Goal: Navigation & Orientation: Find specific page/section

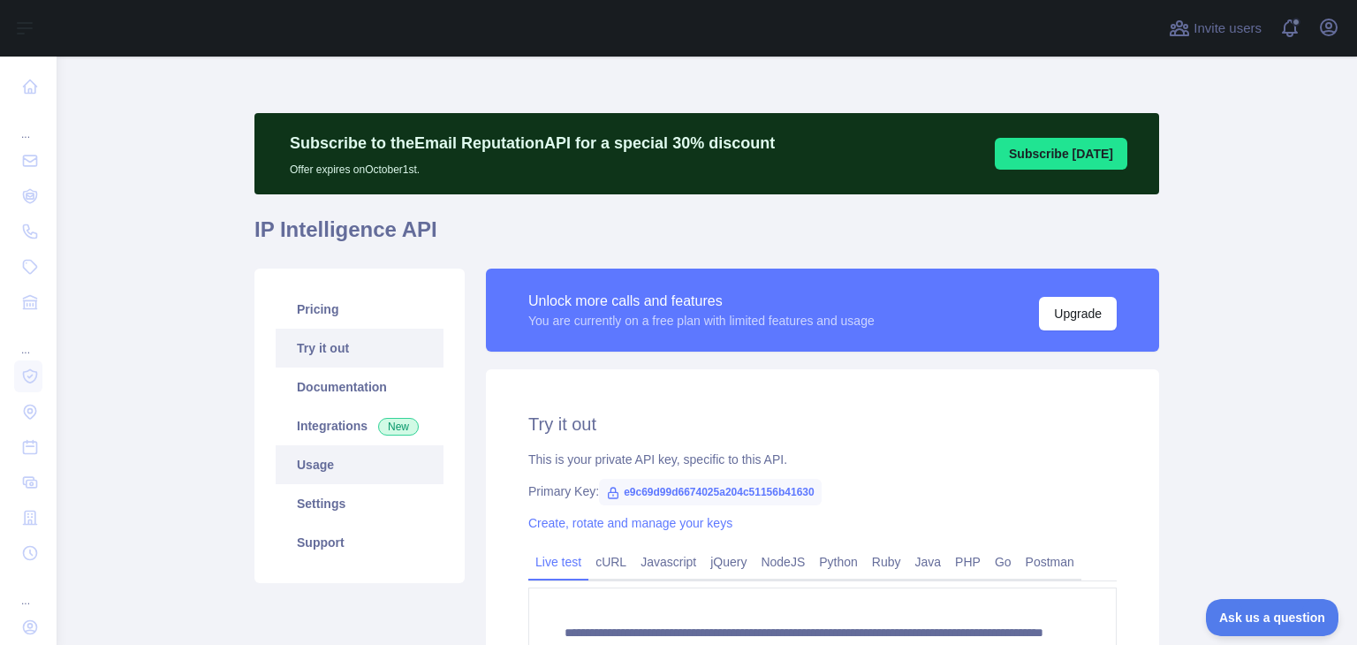
click at [381, 476] on link "Usage" at bounding box center [360, 464] width 168 height 39
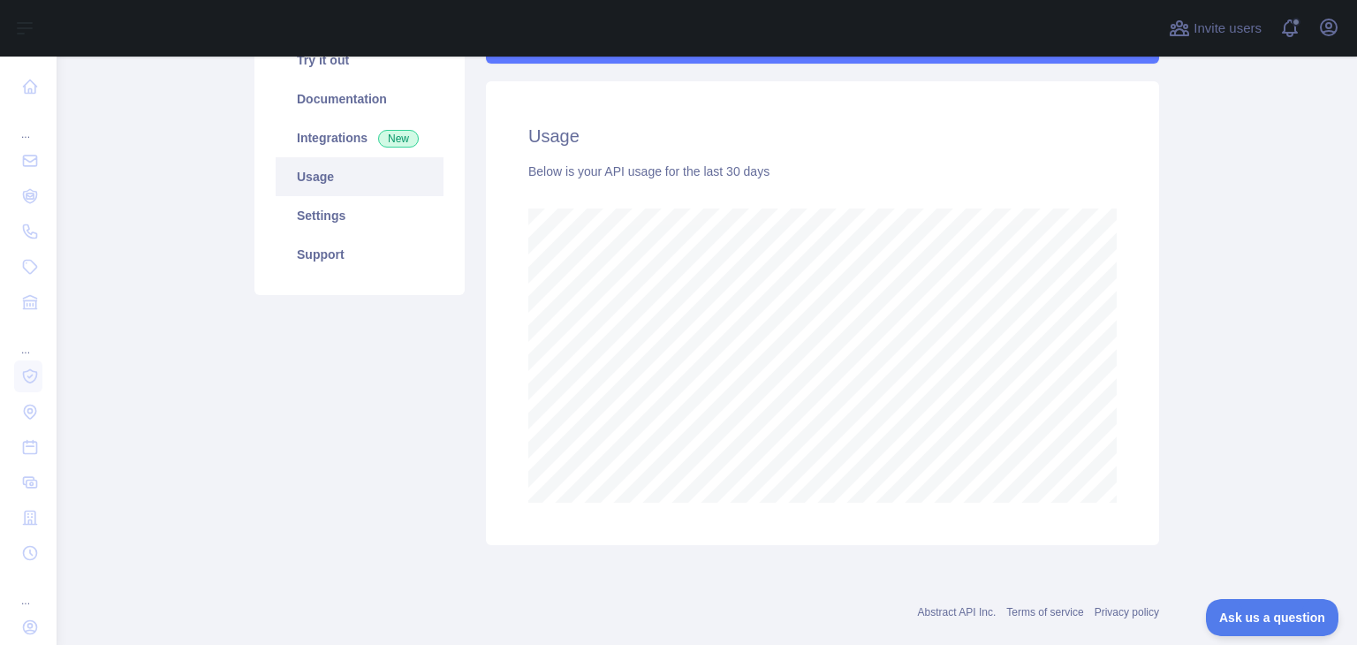
scroll to position [267, 0]
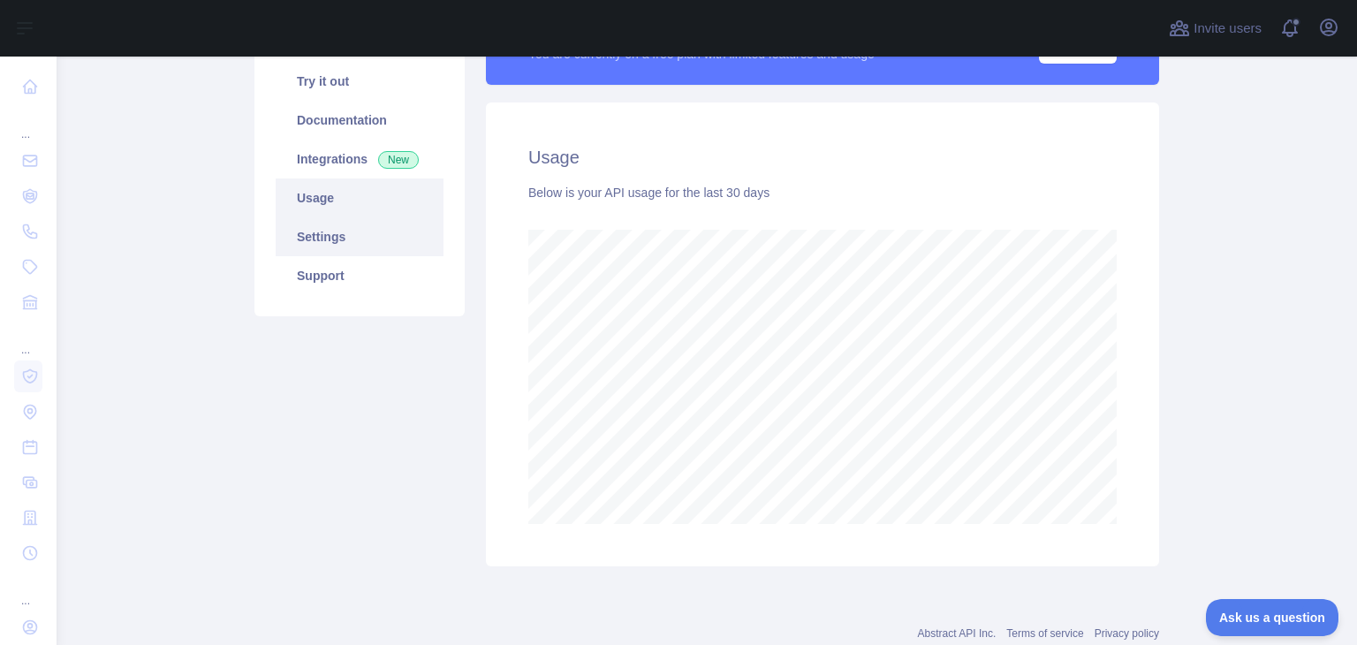
click at [375, 244] on link "Settings" at bounding box center [360, 236] width 168 height 39
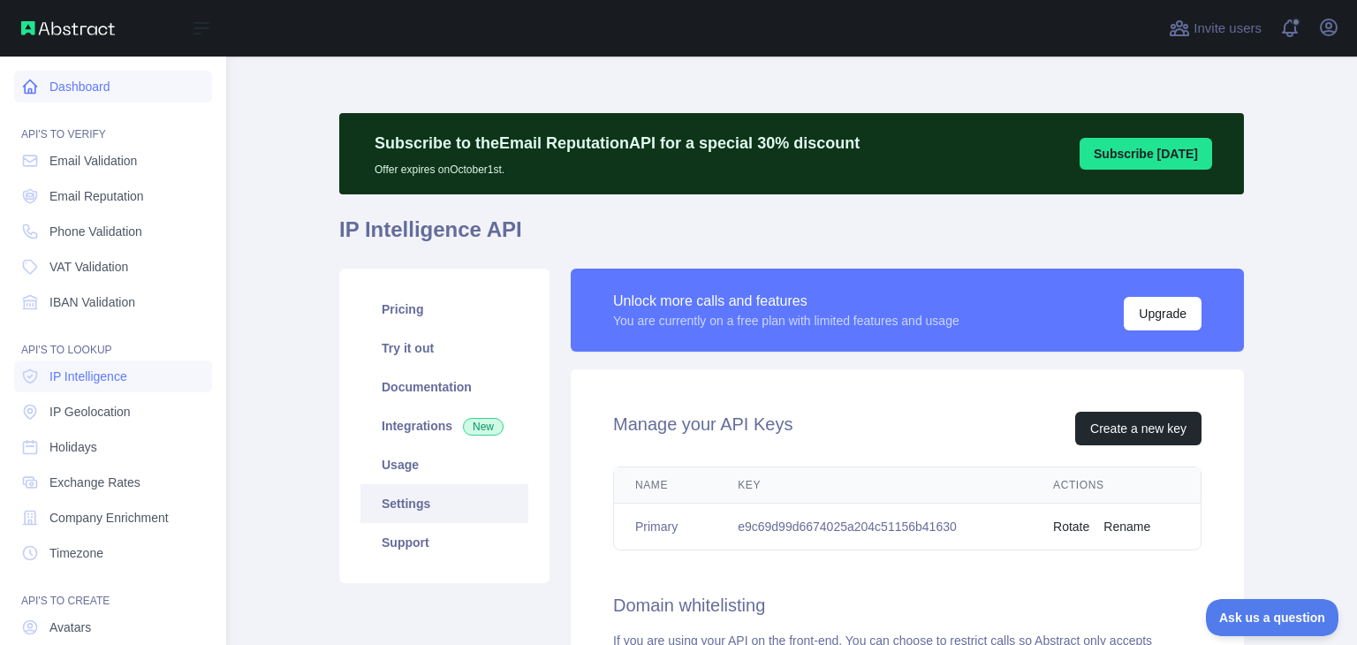
click at [44, 95] on link "Dashboard" at bounding box center [113, 87] width 198 height 32
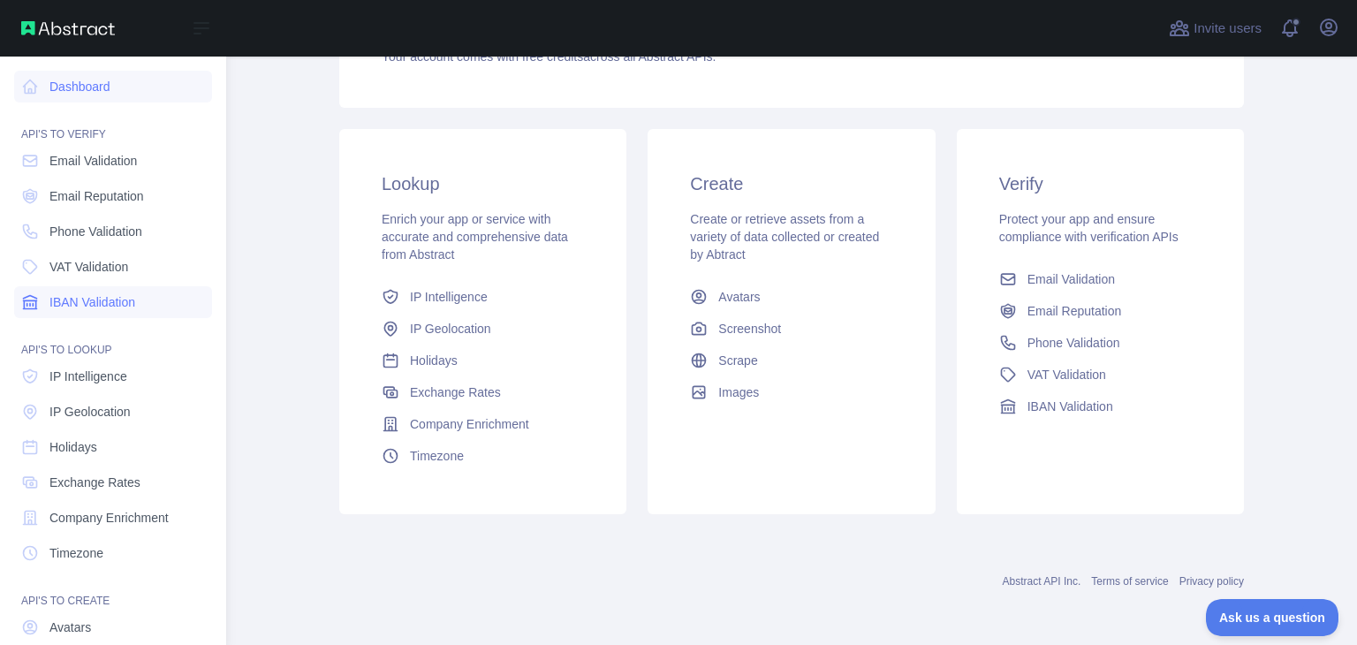
scroll to position [133, 0]
